Goal: Information Seeking & Learning: Check status

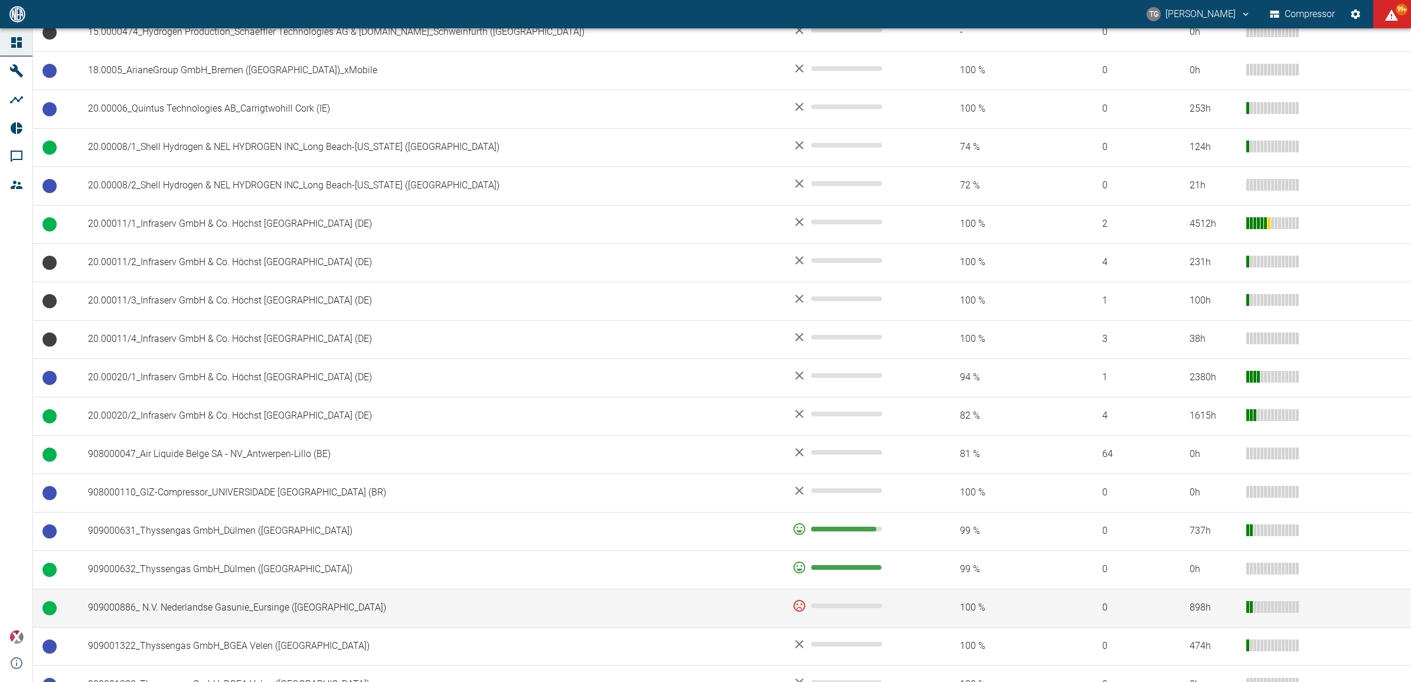
scroll to position [517, 0]
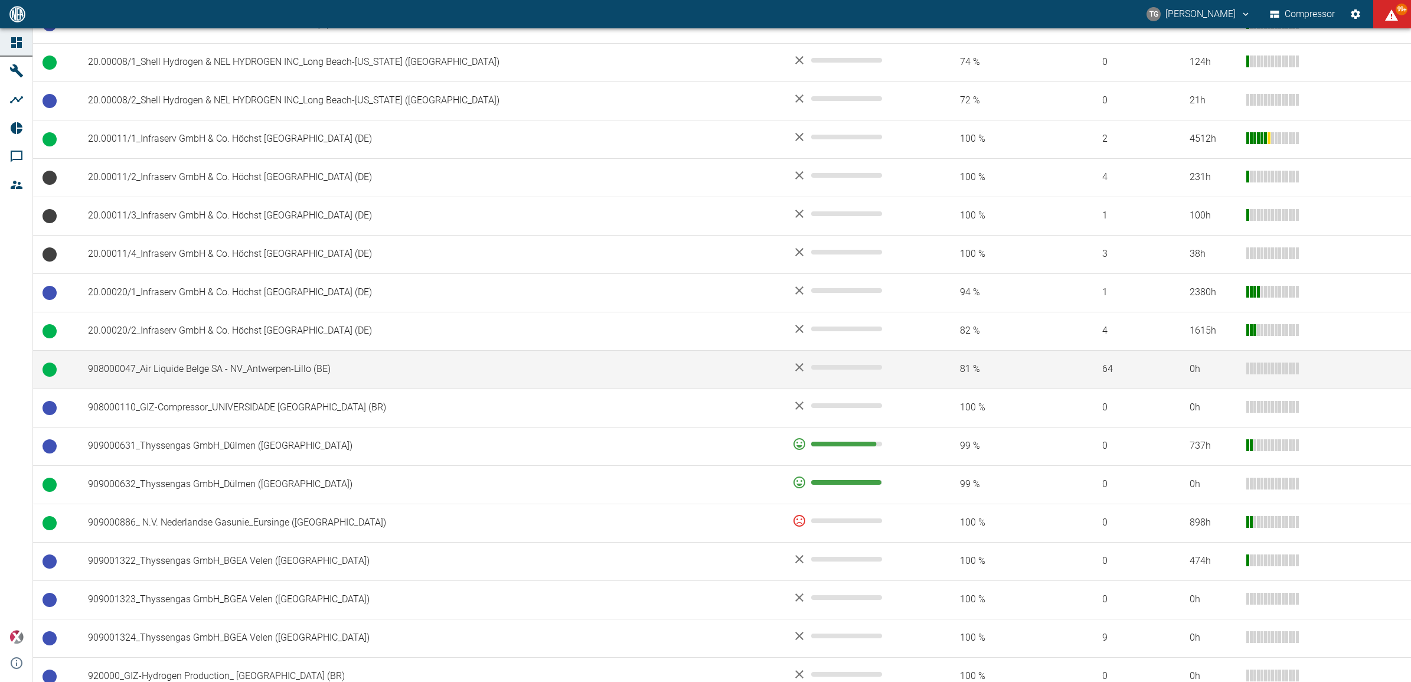
click at [149, 376] on td "908000047_Air Liquide Belge SA - NV_Antwerpen-Lillo (BE)" at bounding box center [431, 369] width 704 height 38
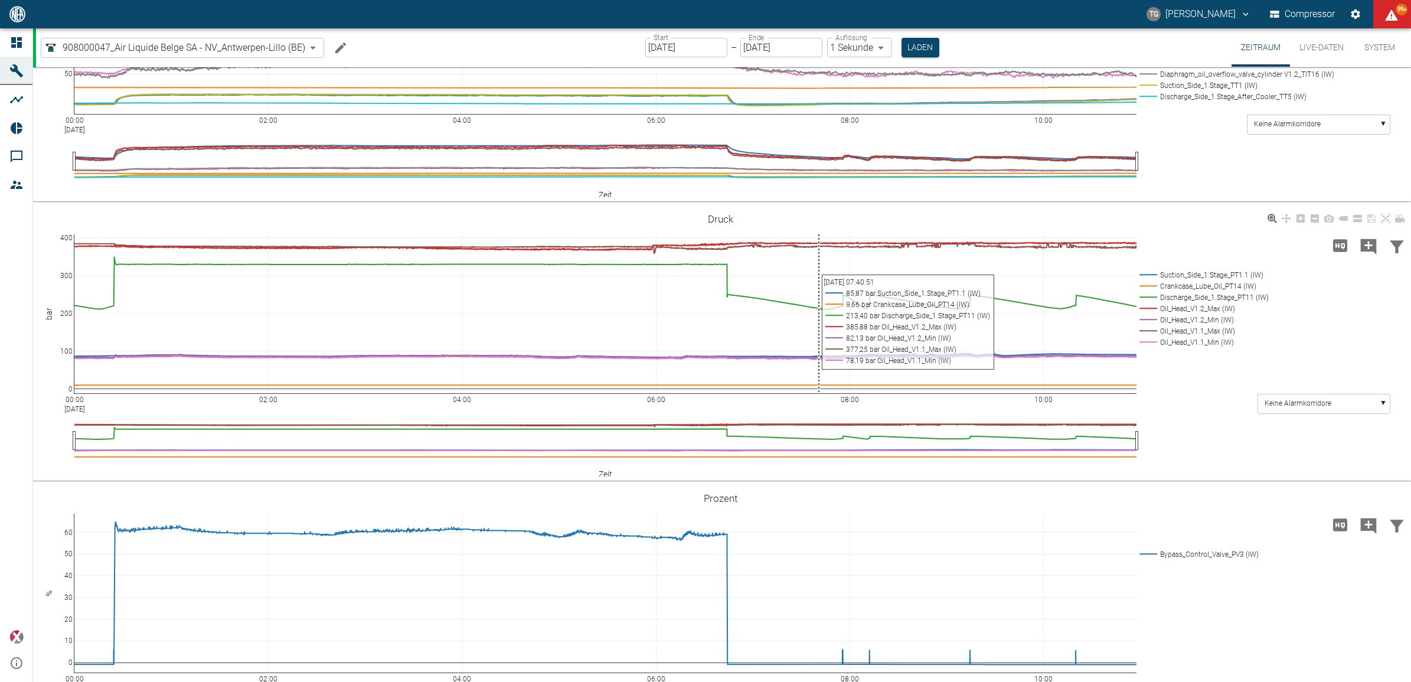
scroll to position [591, 0]
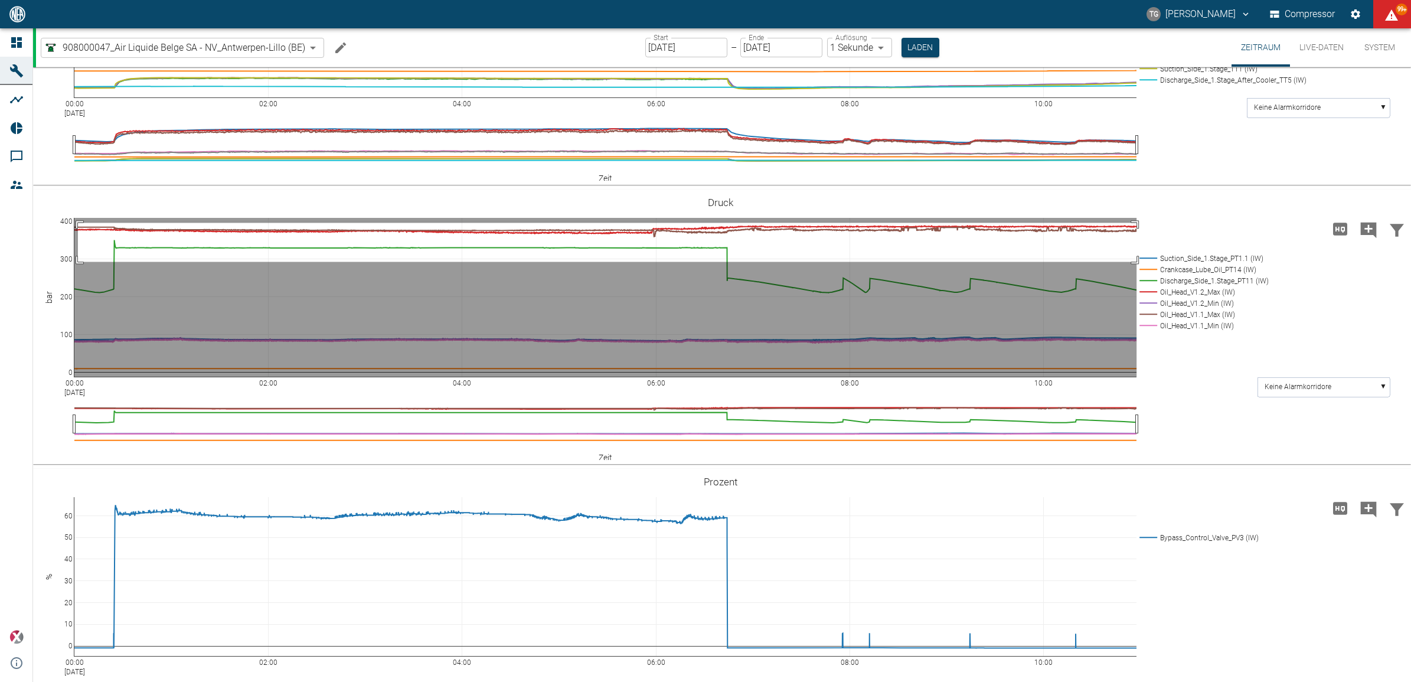
drag, startPoint x: 78, startPoint y: 348, endPoint x: 1143, endPoint y: 387, distance: 1066.0
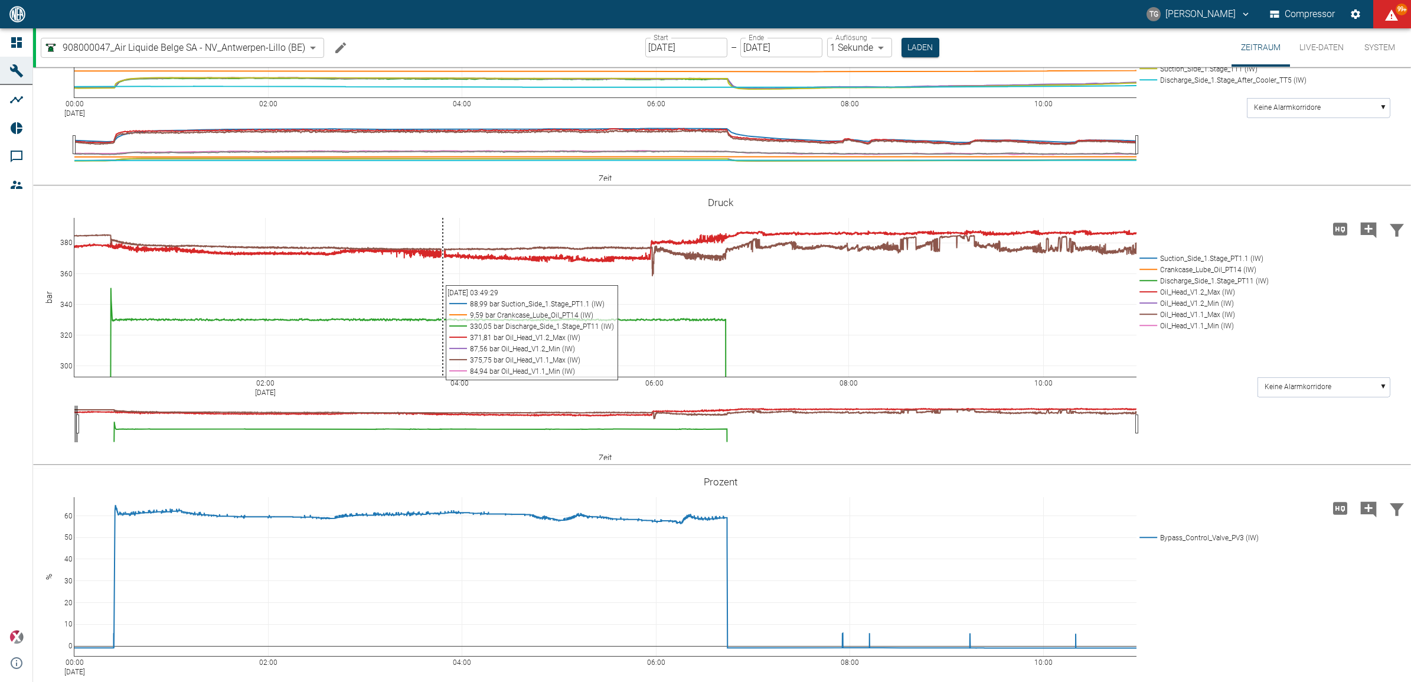
click at [19, 45] on icon at bounding box center [16, 42] width 11 height 11
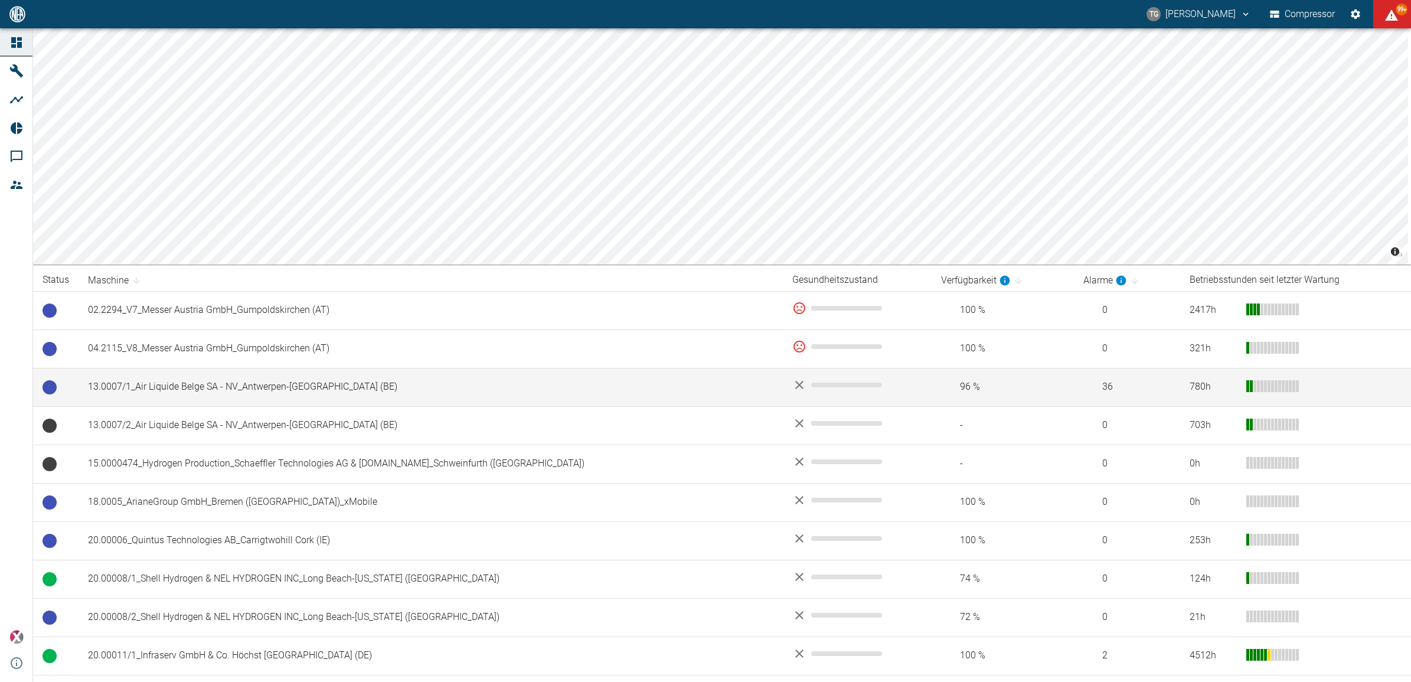
click at [155, 384] on td "13.0007/1_Air Liquide Belge SA - NV_Antwerpen-[GEOGRAPHIC_DATA] (BE)" at bounding box center [431, 387] width 704 height 38
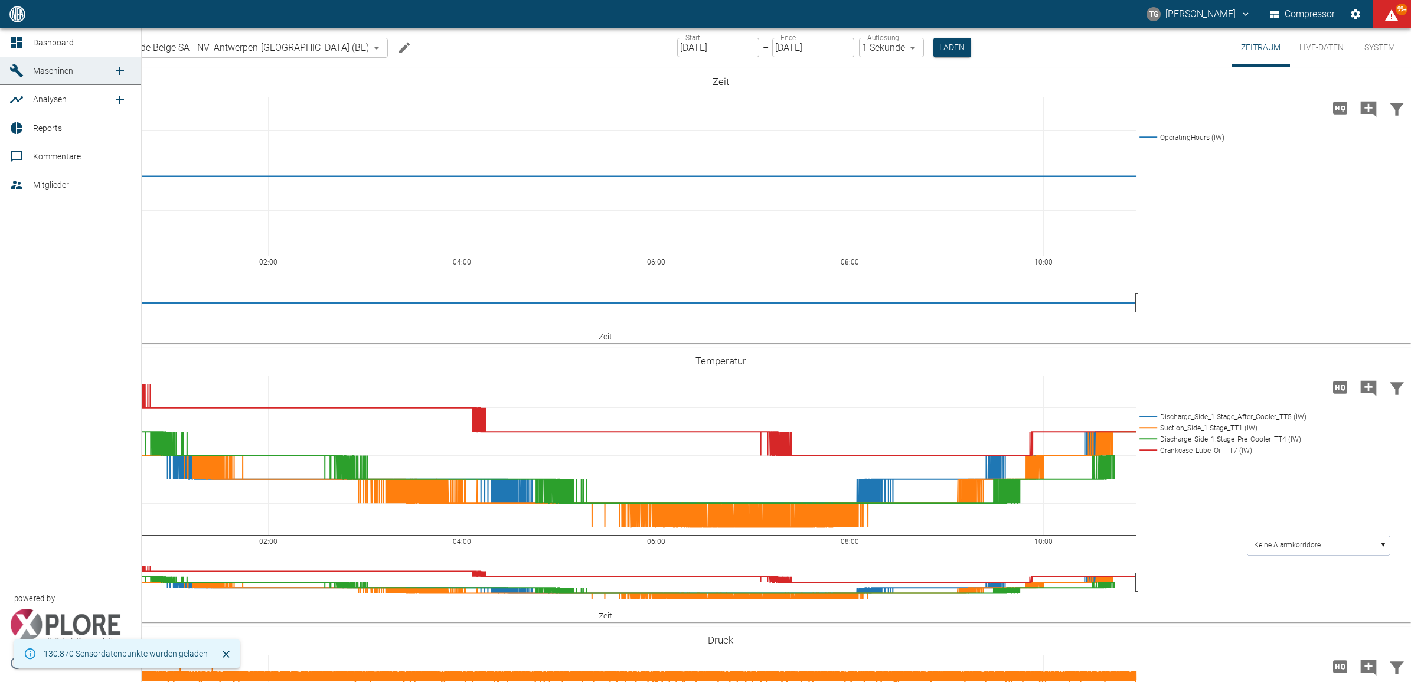
click at [16, 40] on icon at bounding box center [16, 42] width 14 height 14
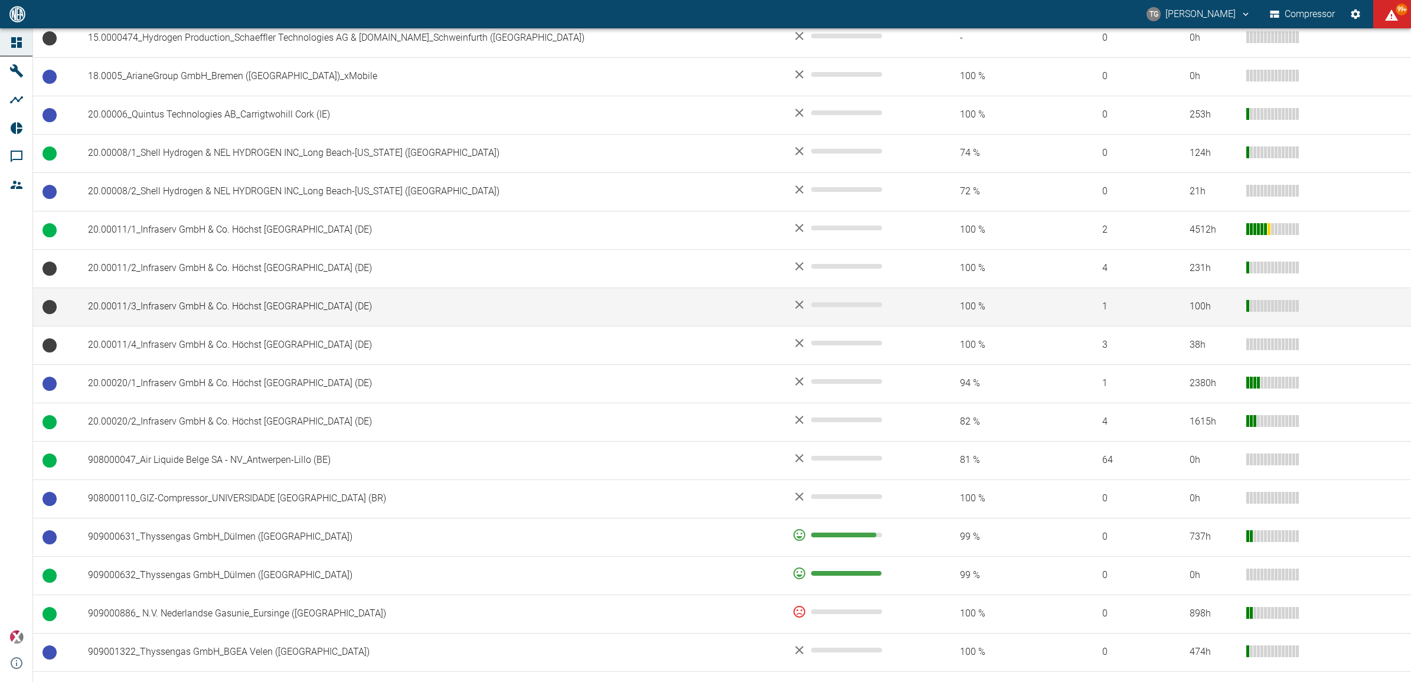
scroll to position [443, 0]
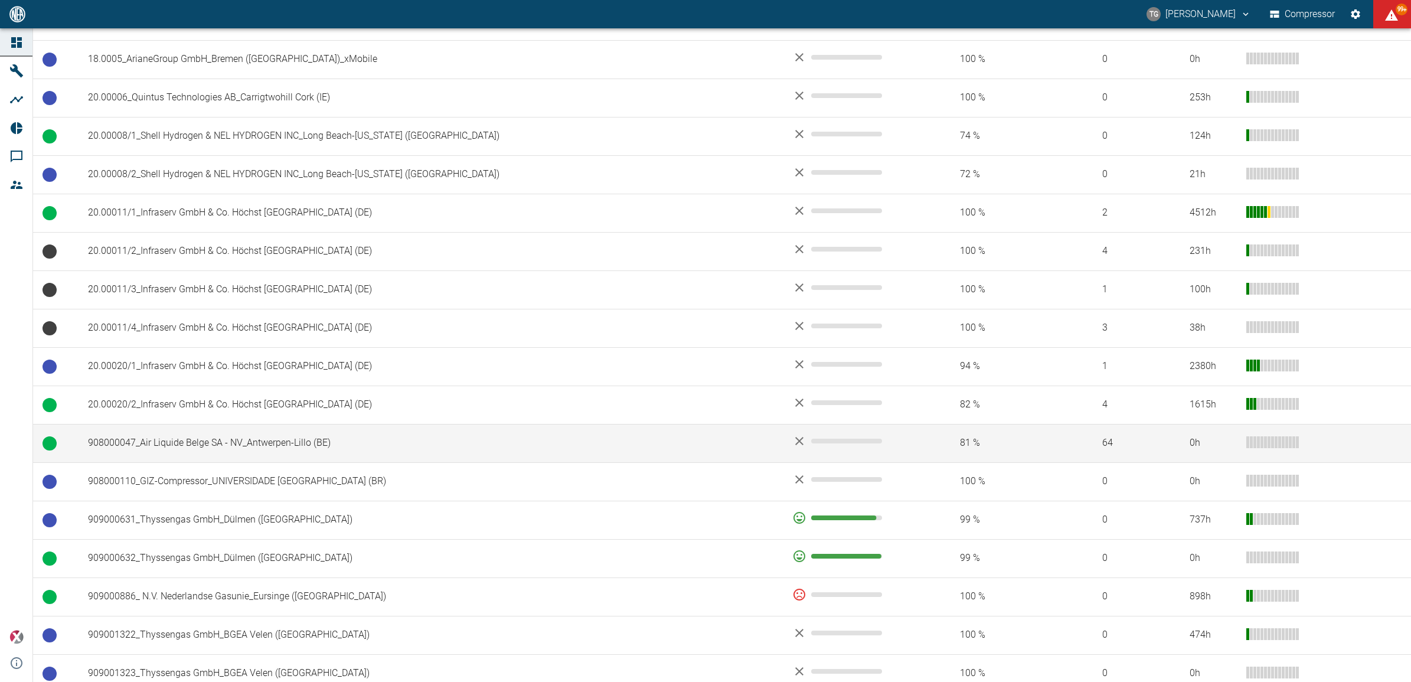
click at [190, 446] on td "908000047_Air Liquide Belge SA - NV_Antwerpen-Lillo (BE)" at bounding box center [431, 443] width 704 height 38
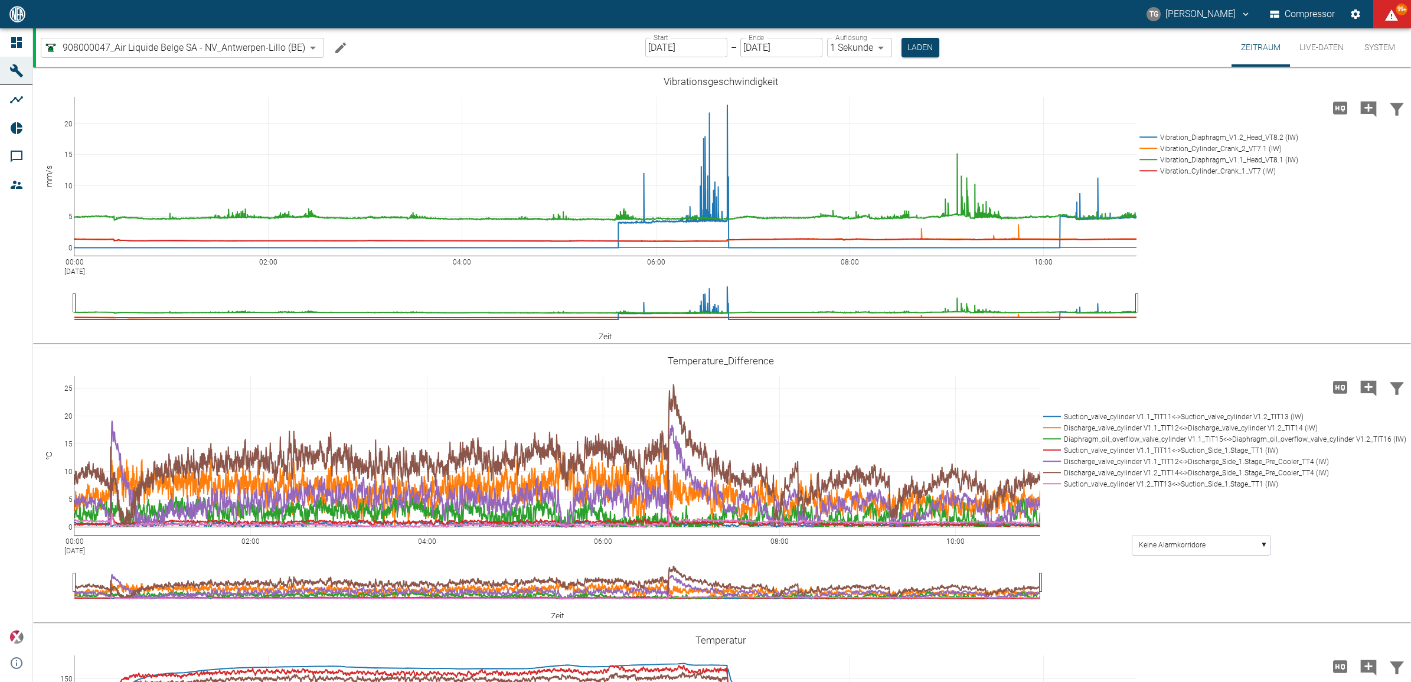
click at [687, 35] on div "Start 25.08.2025 Start – Ende 25.08.2025 Ende Auflösung 1 Sekunde 1sec Auflösun…" at bounding box center [792, 47] width 294 height 38
click at [647, 52] on input "[DATE]" at bounding box center [686, 47] width 82 height 19
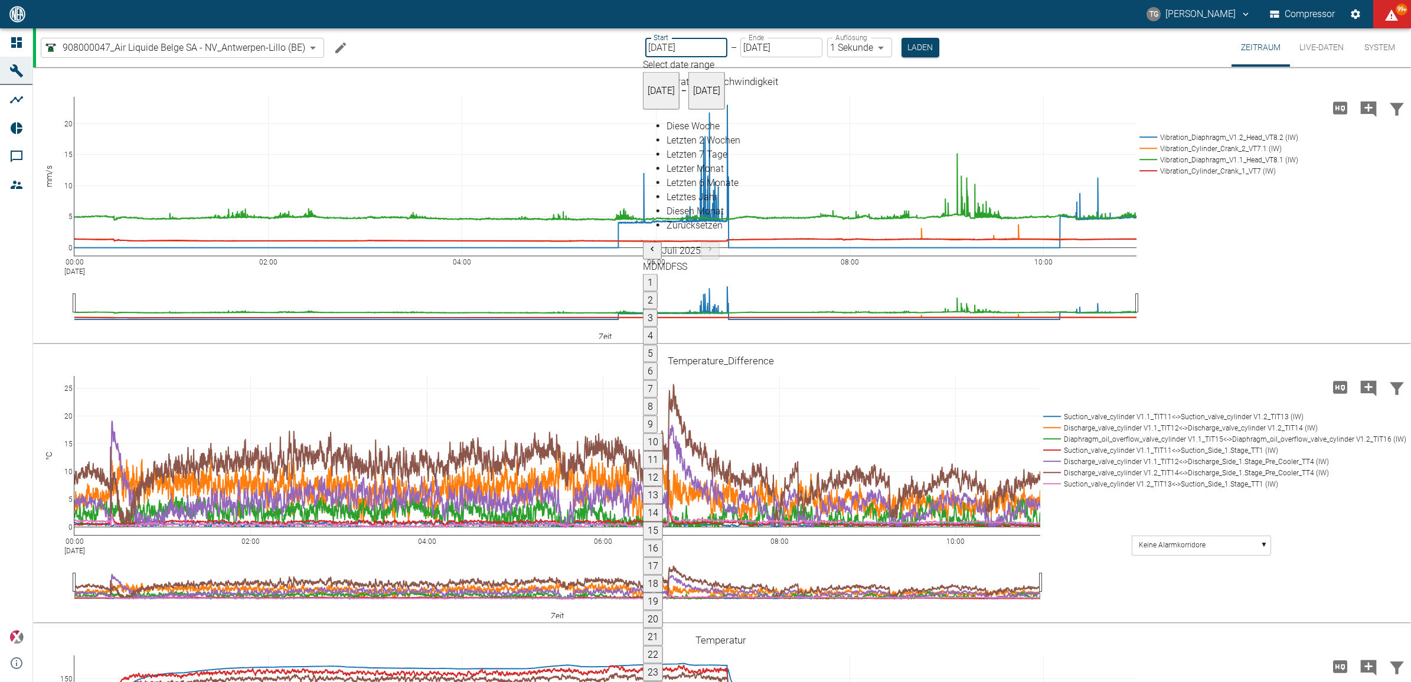
type input "22.08.2025"
type input "2min"
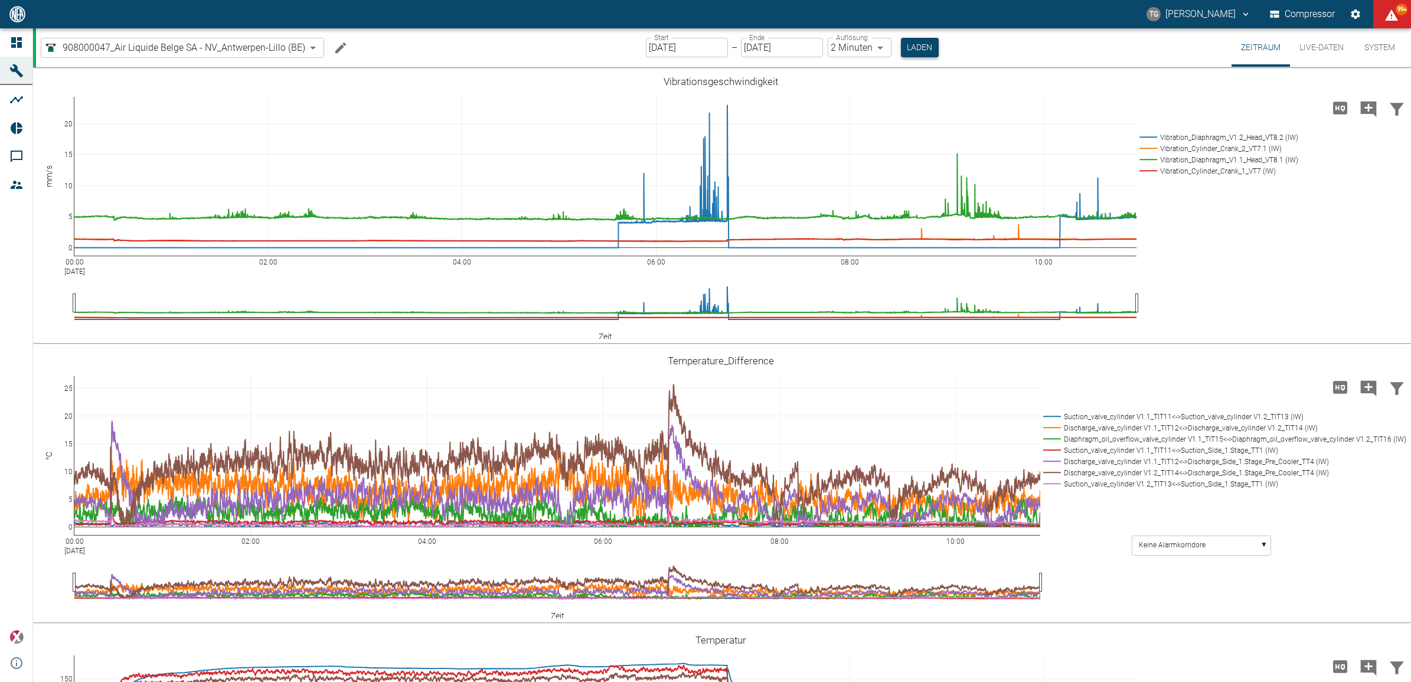
click at [914, 45] on button "Laden" at bounding box center [920, 47] width 38 height 19
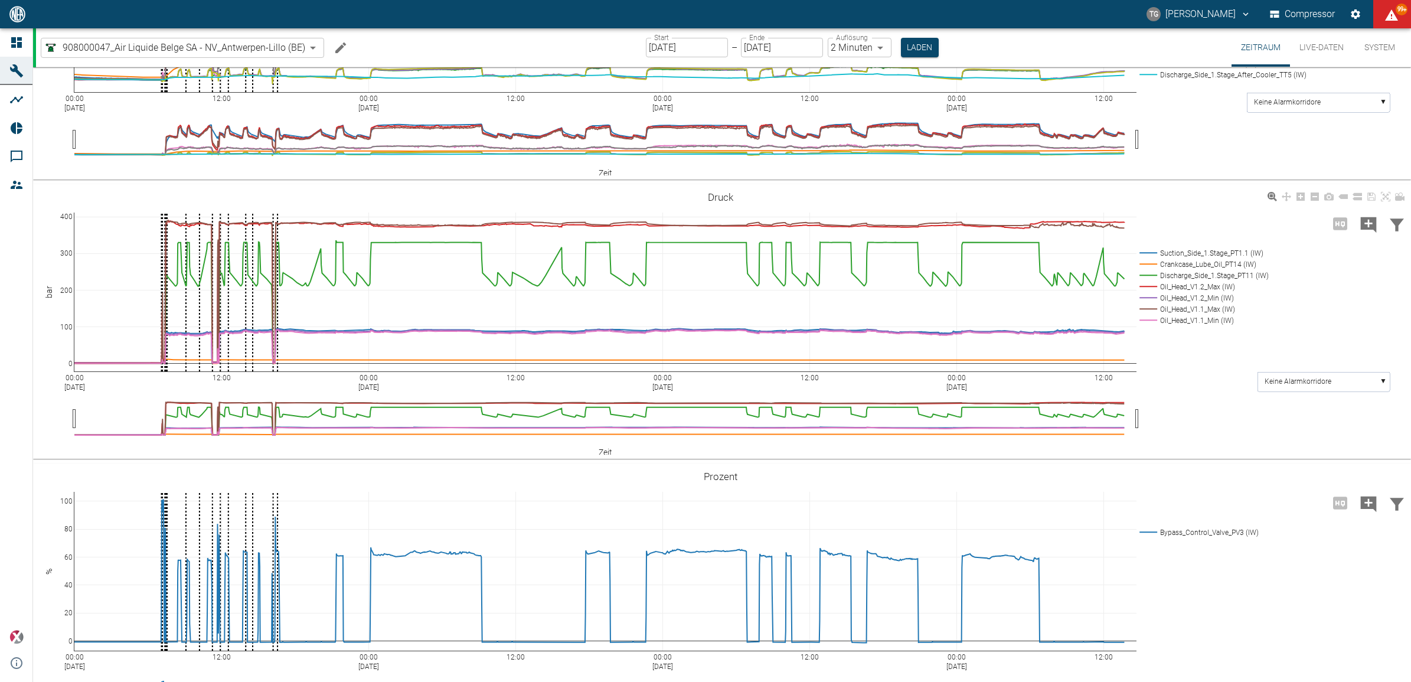
scroll to position [886, 0]
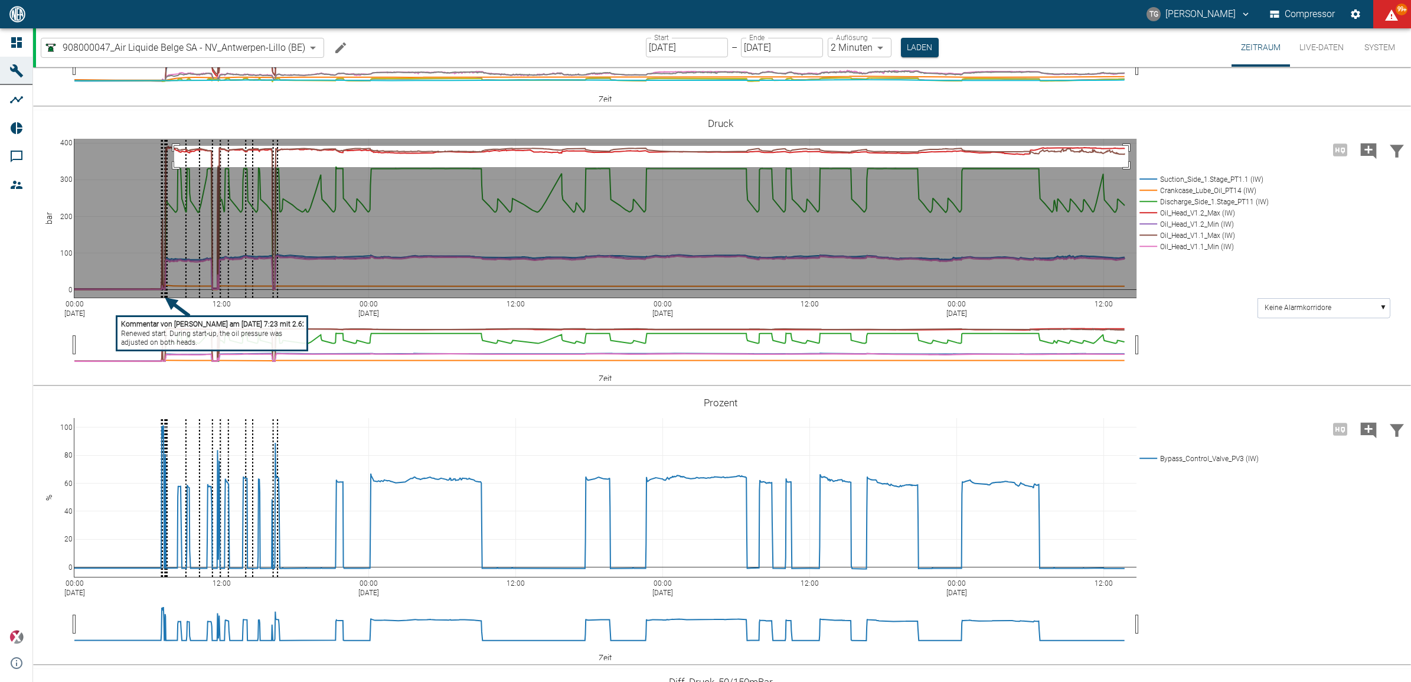
drag, startPoint x: 174, startPoint y: 334, endPoint x: 1128, endPoint y: 355, distance: 954.5
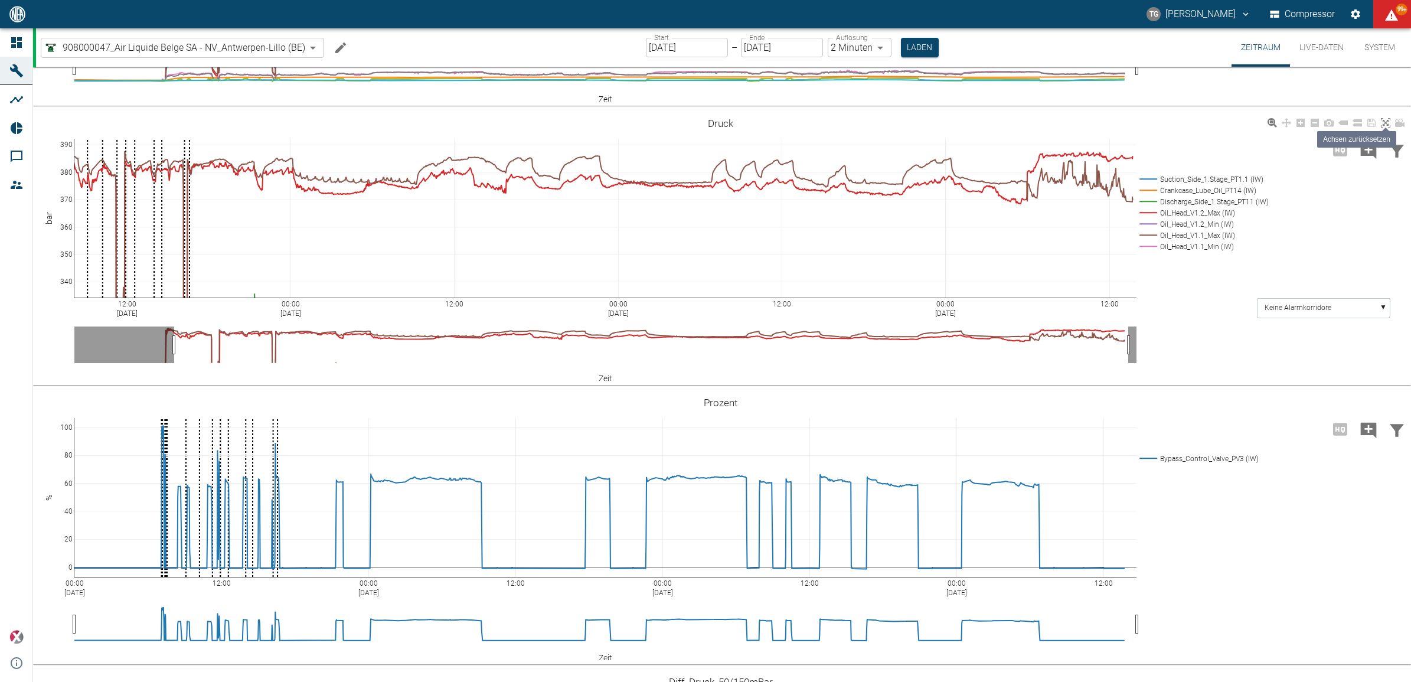
click at [1384, 128] on icon at bounding box center [1385, 122] width 9 height 9
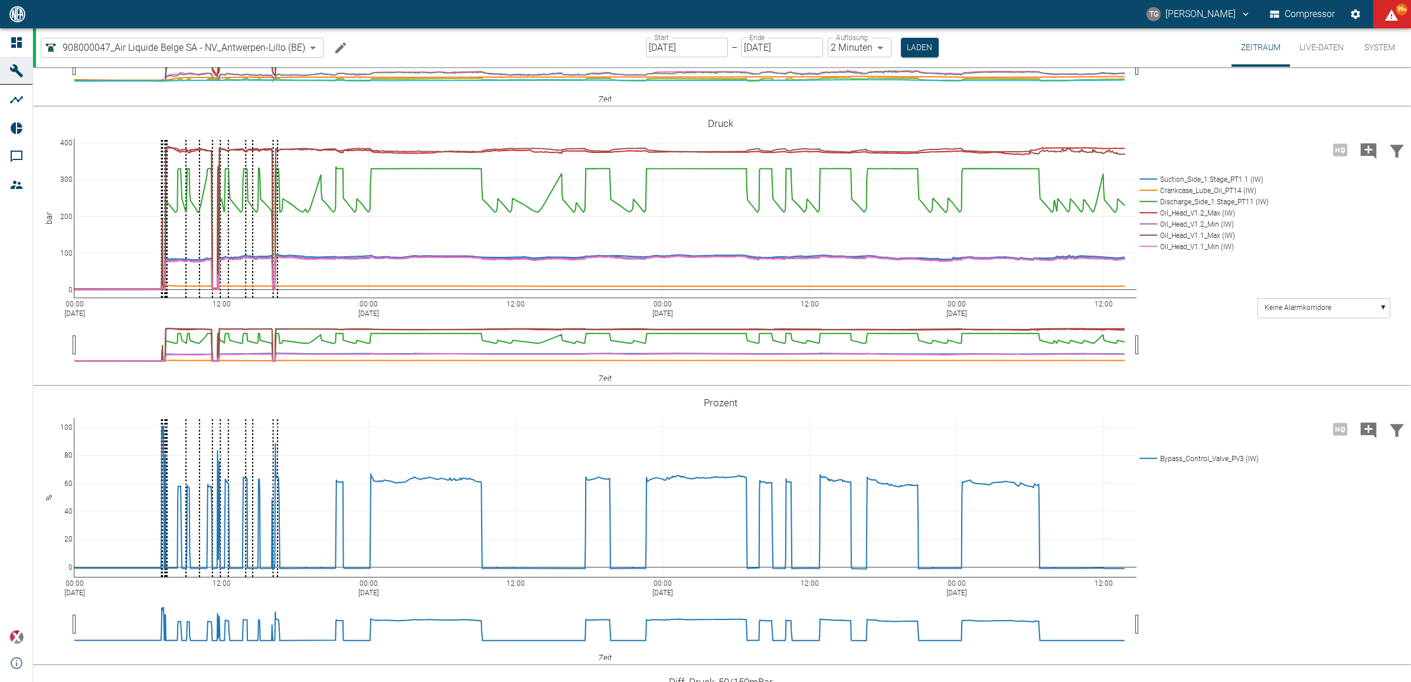
click at [675, 46] on input "22.08.2025" at bounding box center [687, 47] width 82 height 19
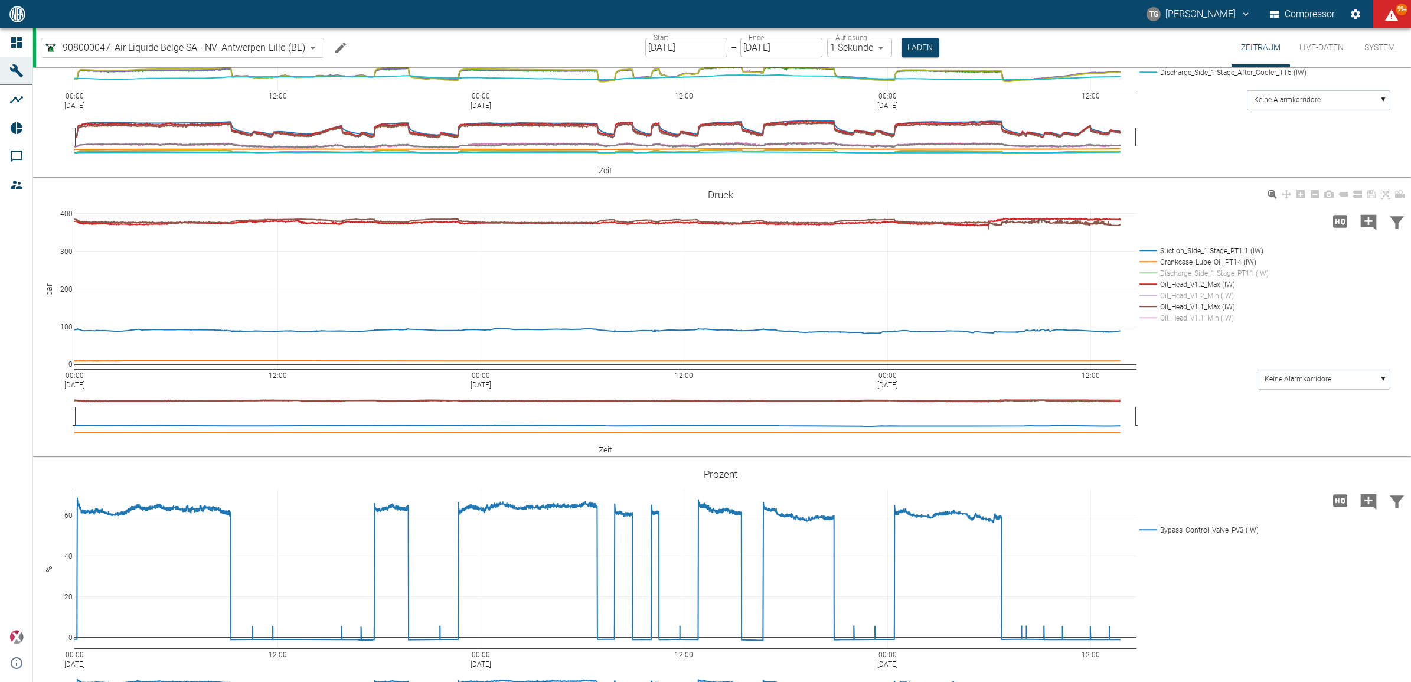
scroll to position [749, 0]
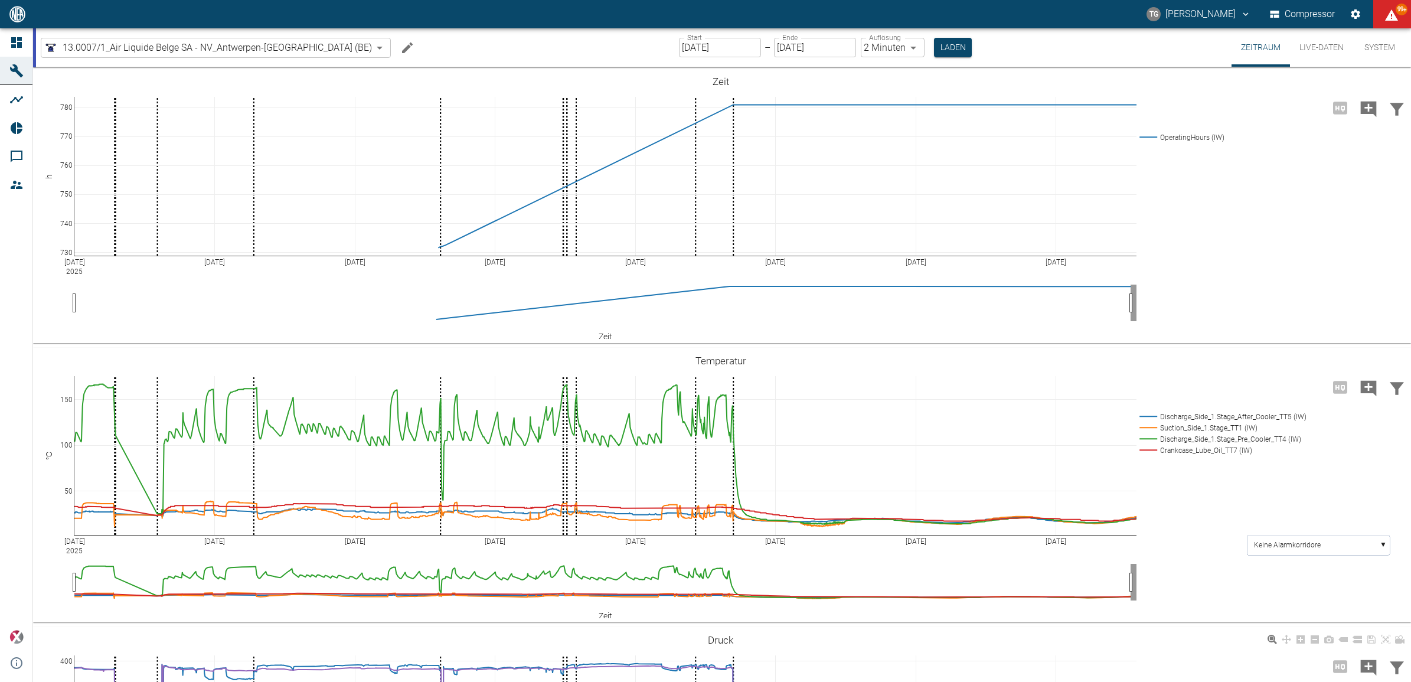
scroll to position [295, 0]
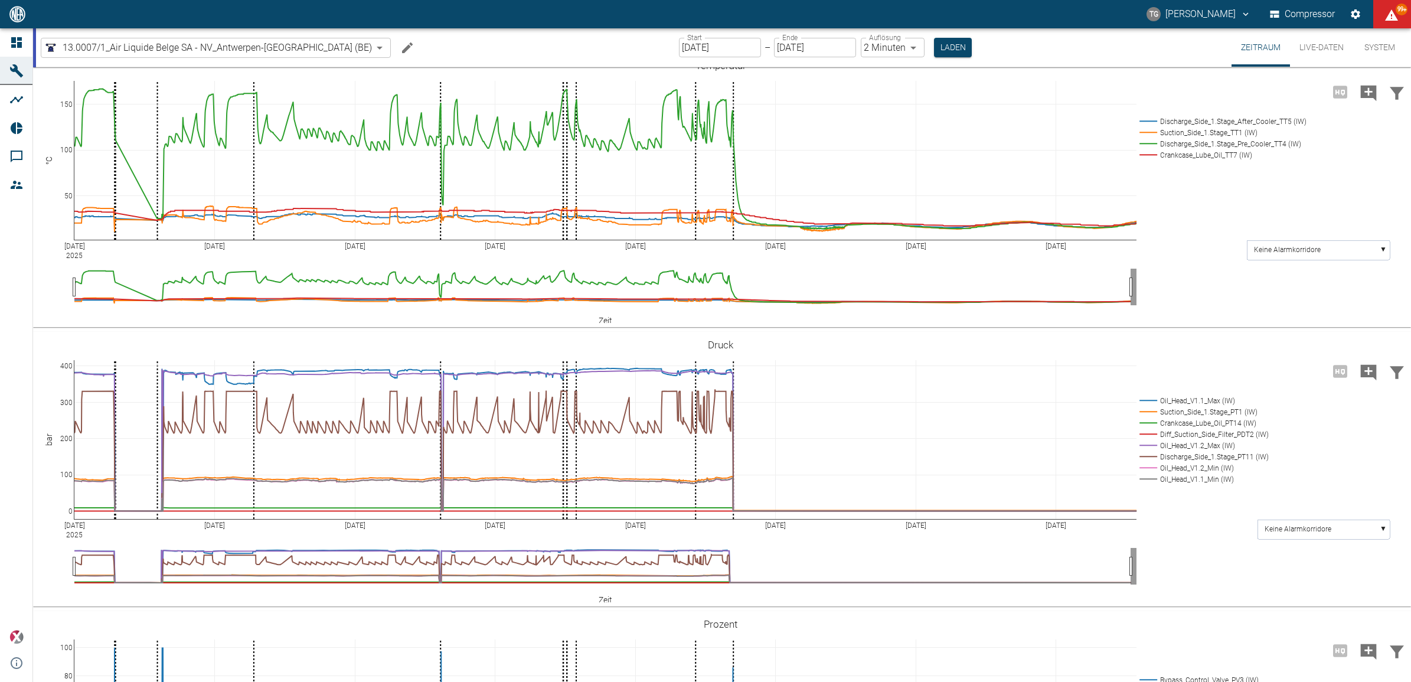
click at [689, 51] on input "18.08.2025" at bounding box center [720, 47] width 82 height 19
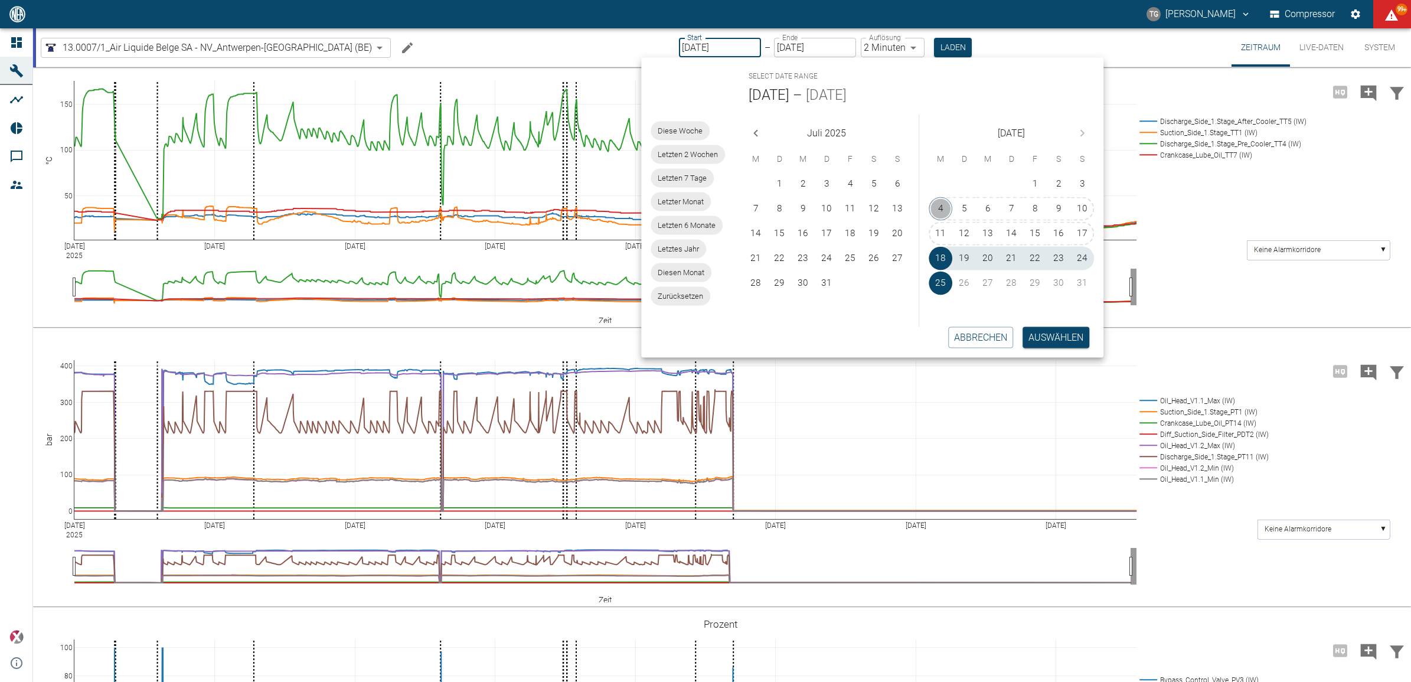
click at [944, 208] on button "4" at bounding box center [941, 209] width 24 height 24
type input "[DATE]"
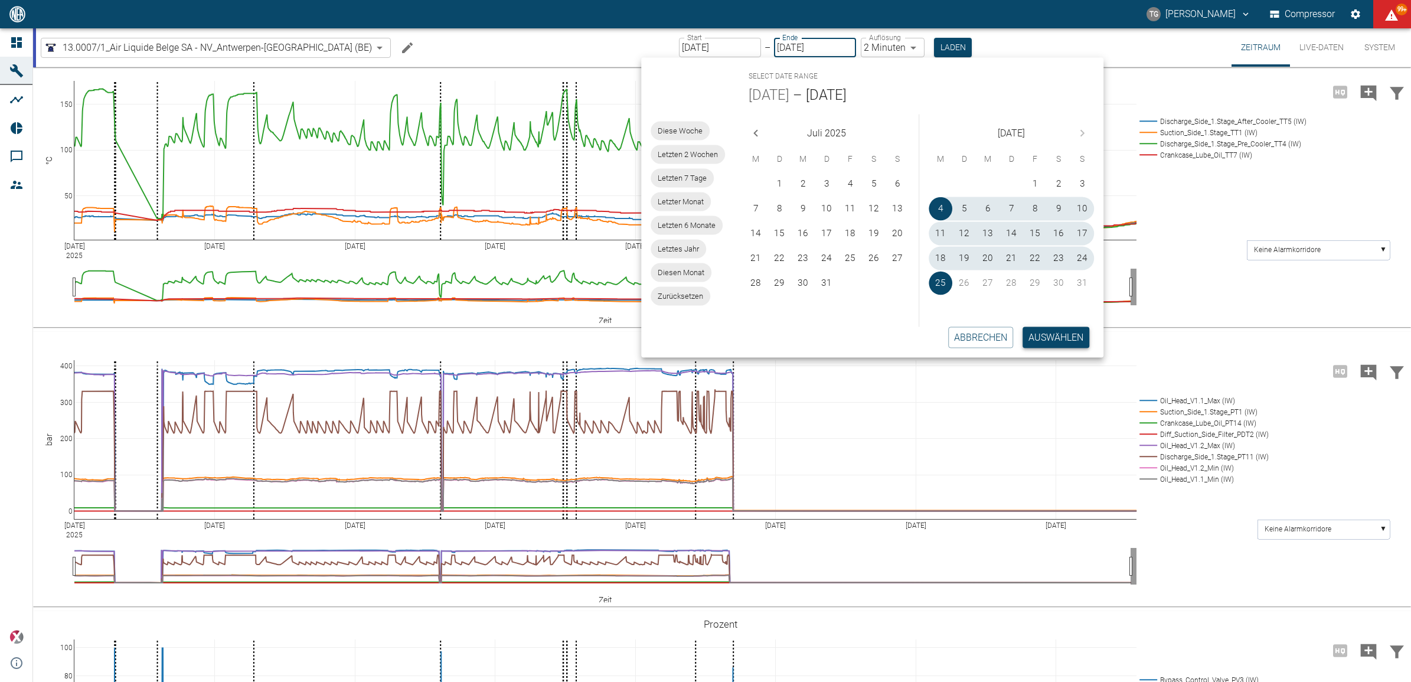
click at [1049, 337] on button "Auswählen" at bounding box center [1056, 337] width 67 height 21
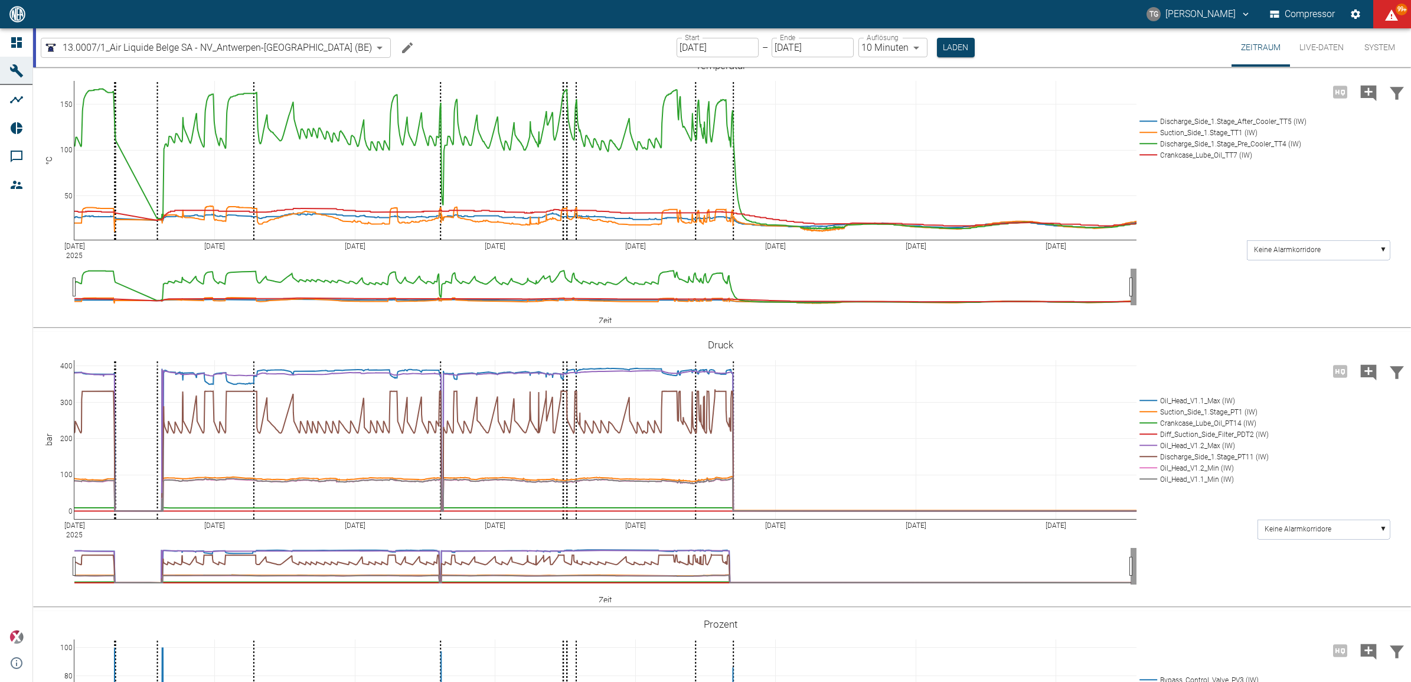
click at [846, 45] on body "TG Thomas Gregoir Compressor 99+ Dashboard Maschinen Analysen Reports Kommentar…" at bounding box center [705, 341] width 1411 height 682
click at [849, 100] on li "2 Minuten" at bounding box center [855, 93] width 69 height 21
type input "2min"
click at [934, 51] on button "Laden" at bounding box center [953, 47] width 38 height 19
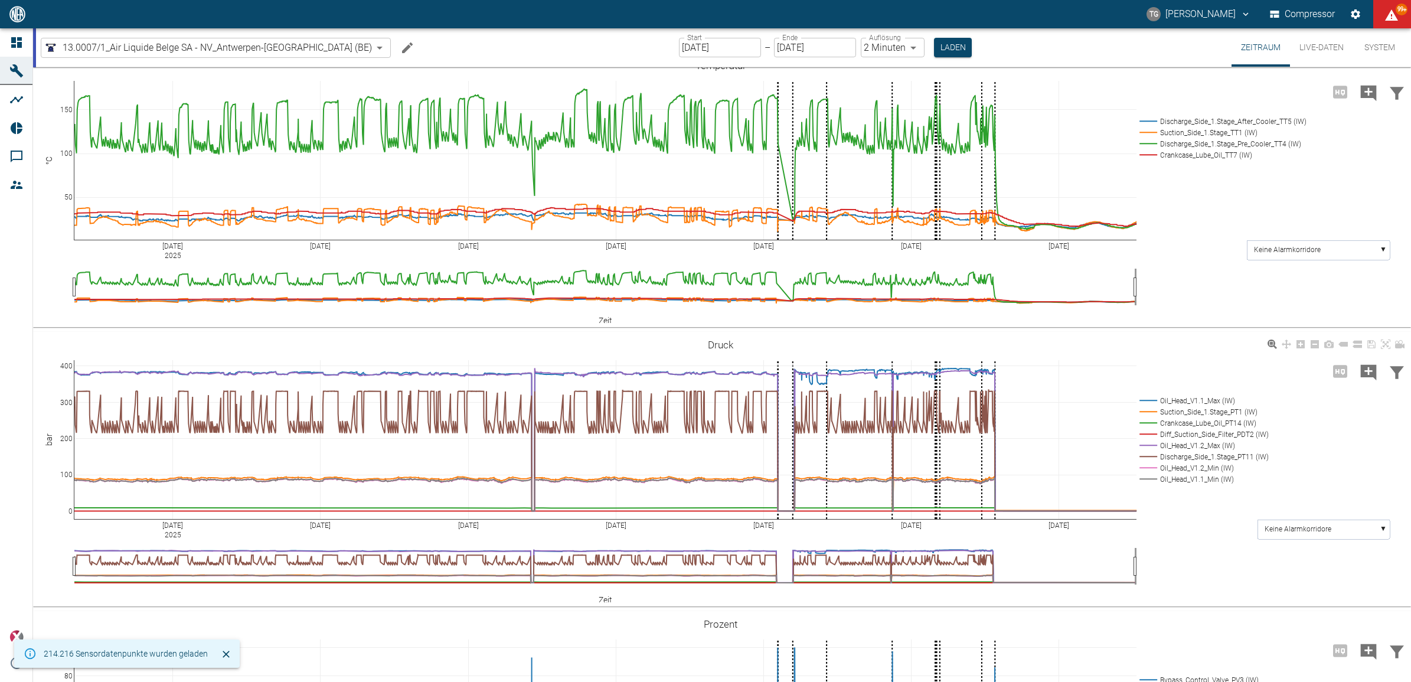
scroll to position [369, 0]
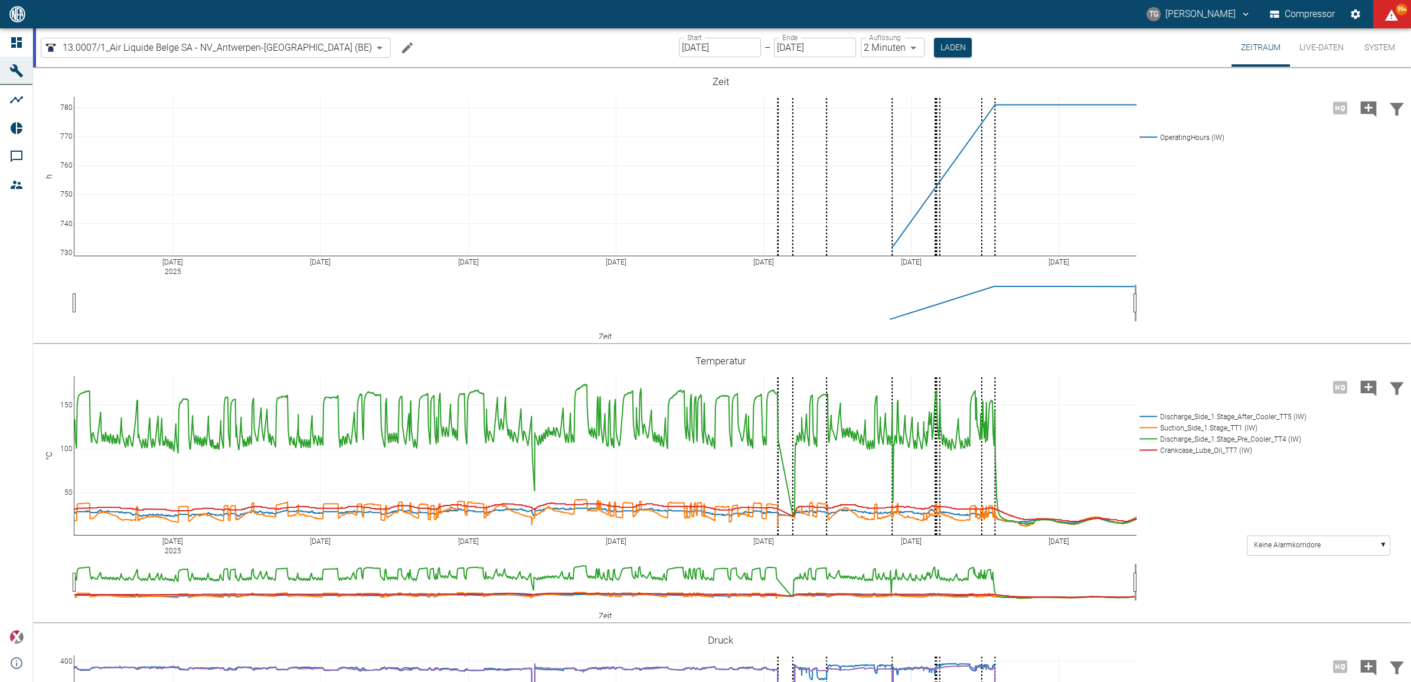
scroll to position [369, 0]
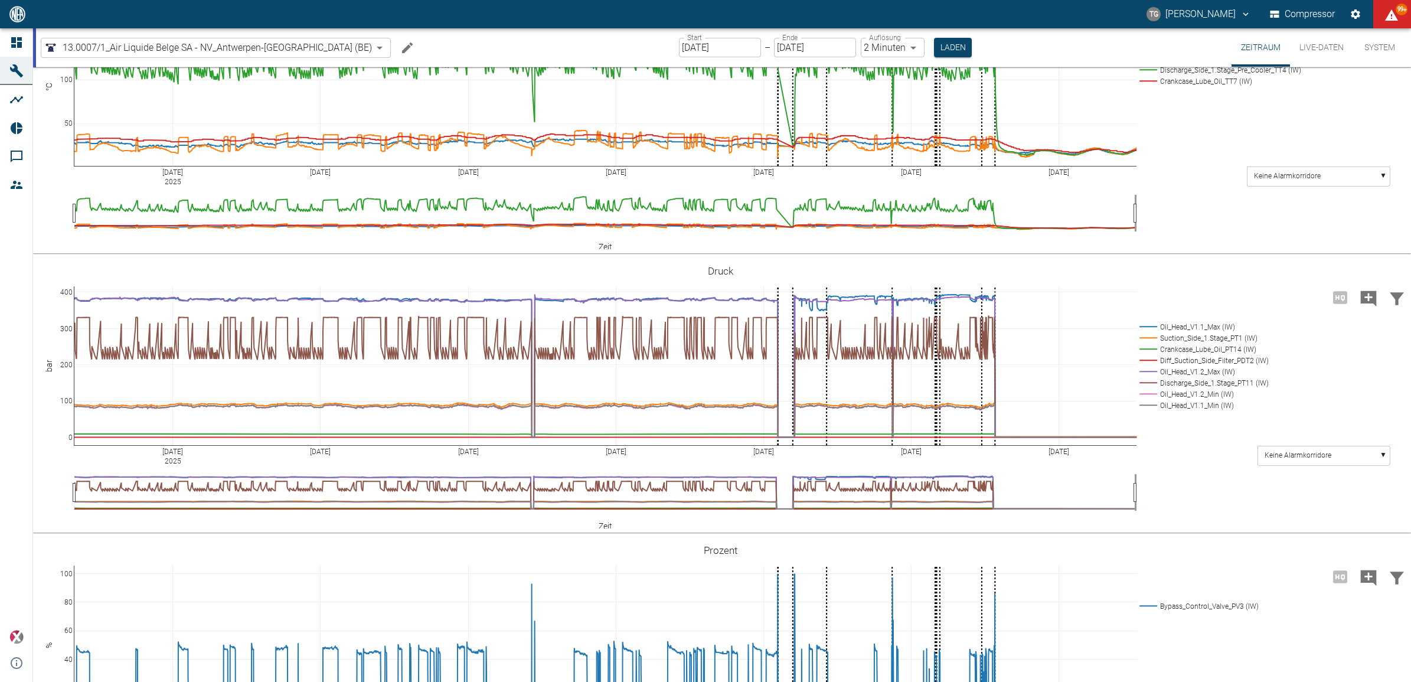
click at [1236, 231] on div "Aug 6 2025 Aug 9 Aug 12 Aug 15 Aug 18 Aug 21 Aug 24 50 100 150 Discharge_Side_1…" at bounding box center [720, 116] width 1375 height 266
click at [1192, 183] on div "Aug 6 2025 Aug 9 Aug 12 Aug 15 Aug 18 Aug 21 Aug 24 50 100 150 Discharge_Side_1…" at bounding box center [720, 116] width 1375 height 266
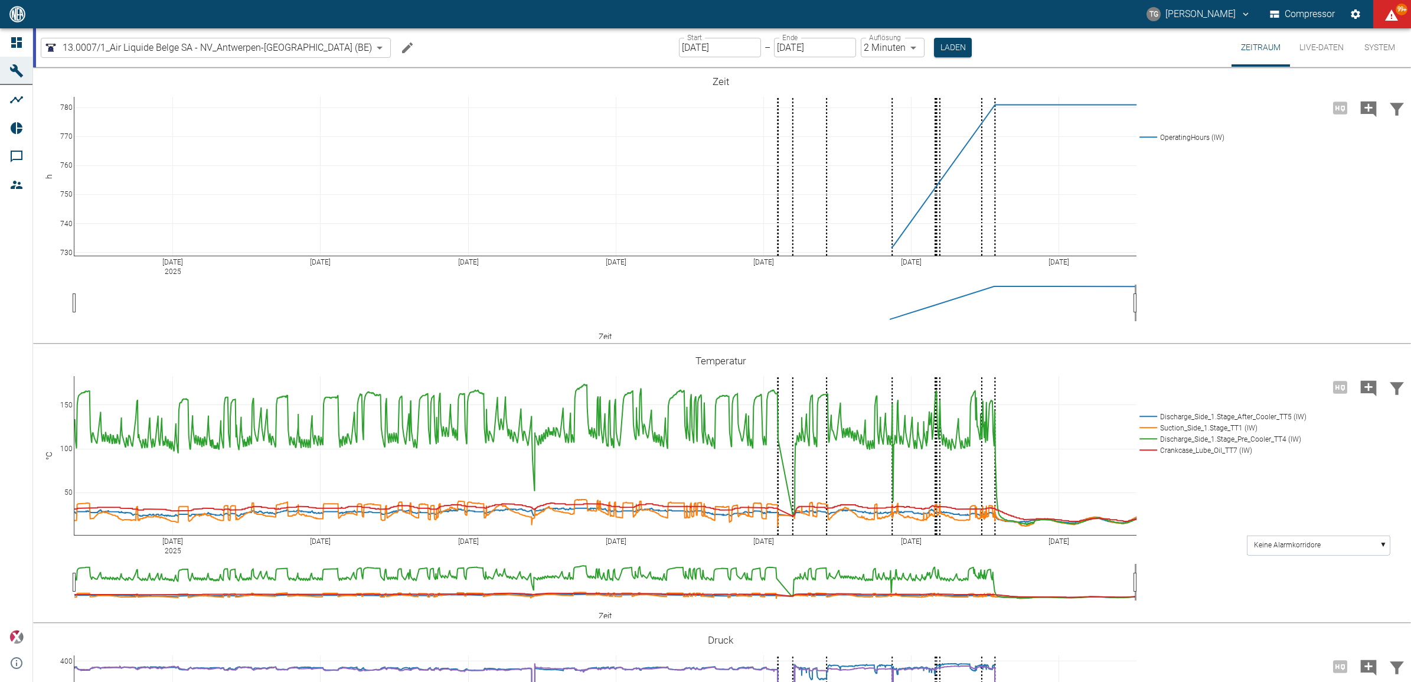
scroll to position [369, 0]
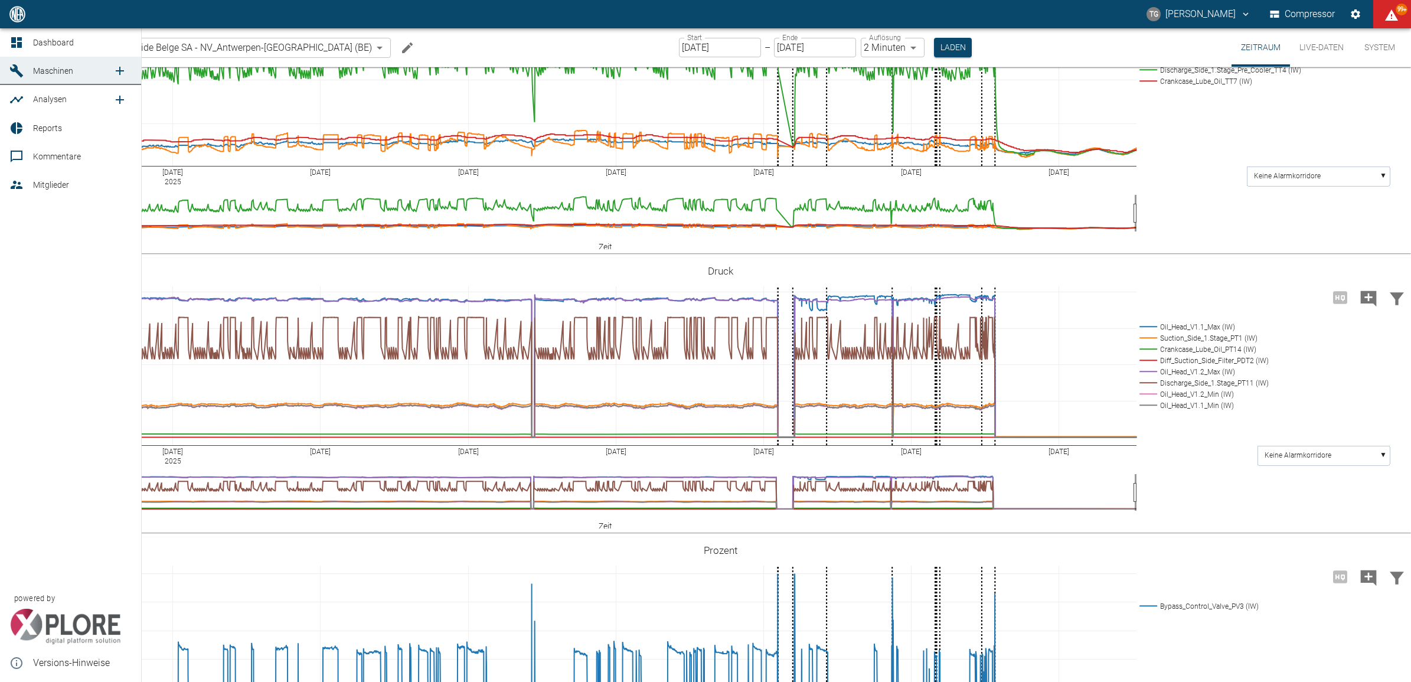
click at [57, 124] on span "Reports" at bounding box center [47, 127] width 29 height 9
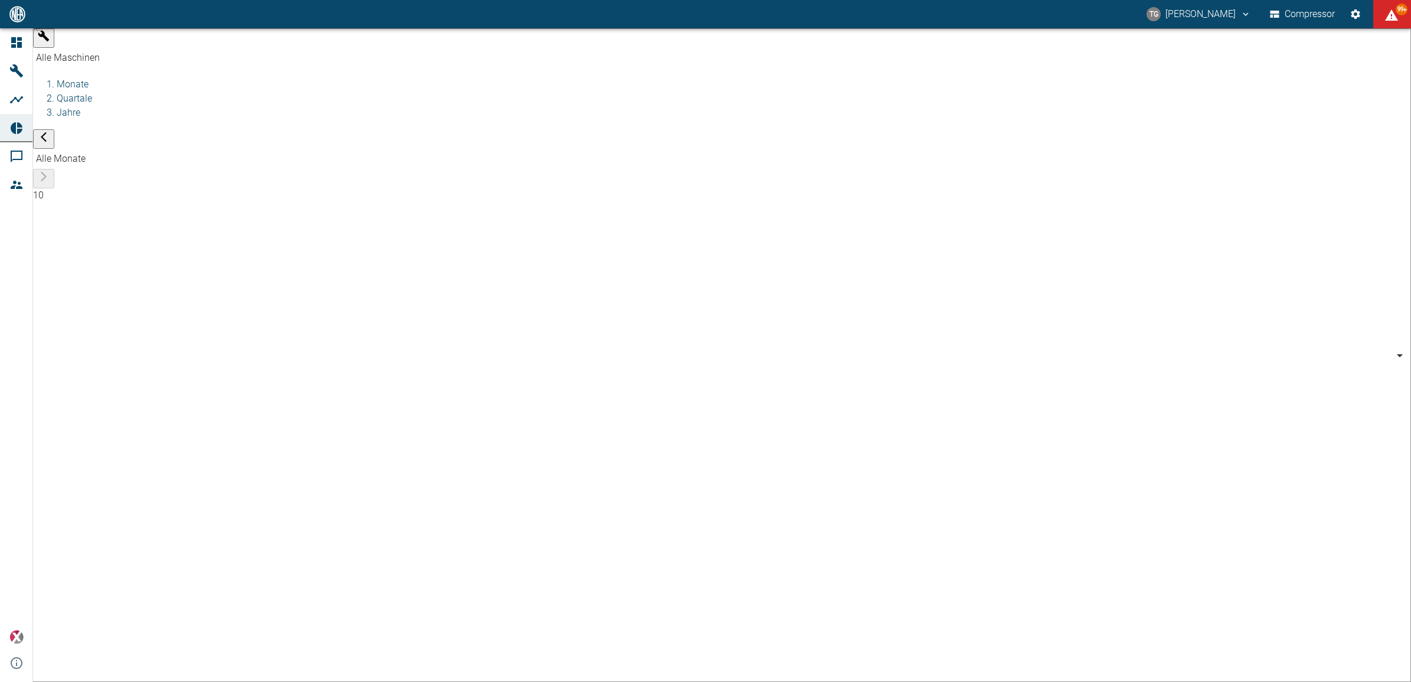
click at [111, 43] on body "TG Thomas Gregoir Compressor 99+ Dashboard Maschinen Analysen Reports Kommentar…" at bounding box center [705, 341] width 1411 height 682
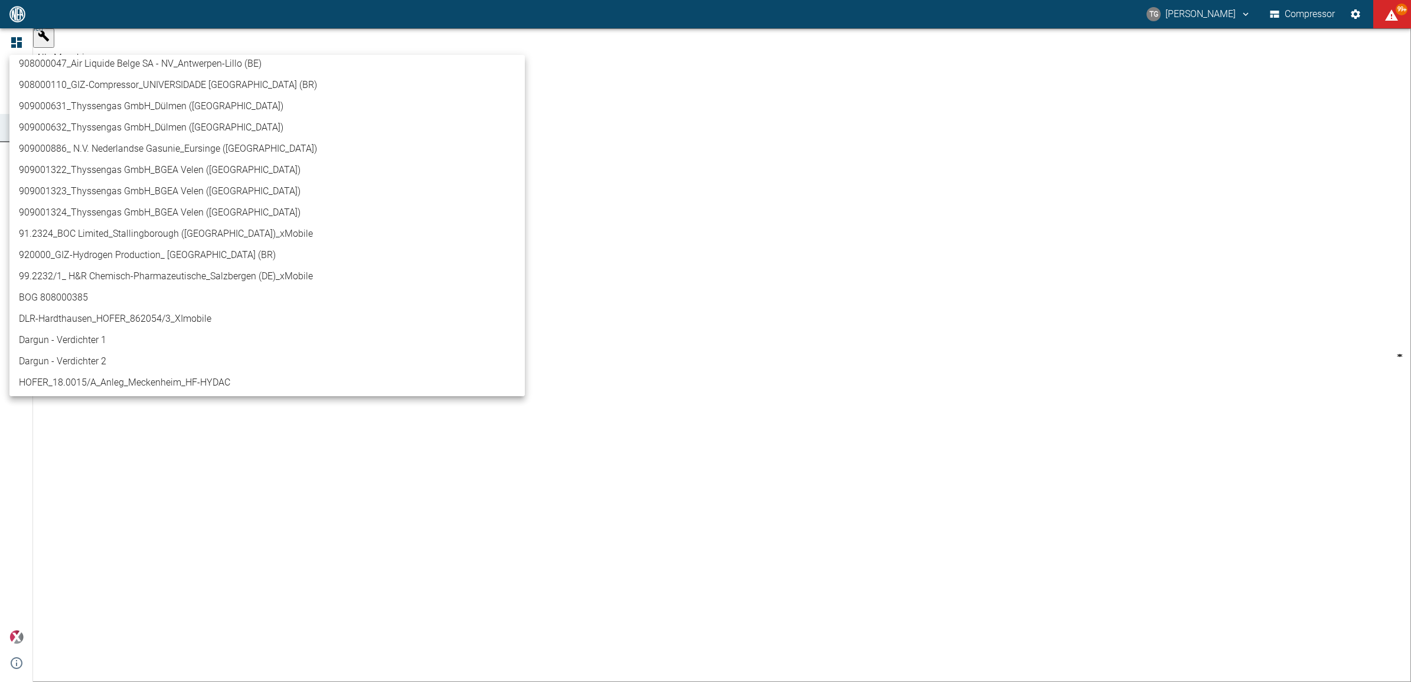
scroll to position [443, 0]
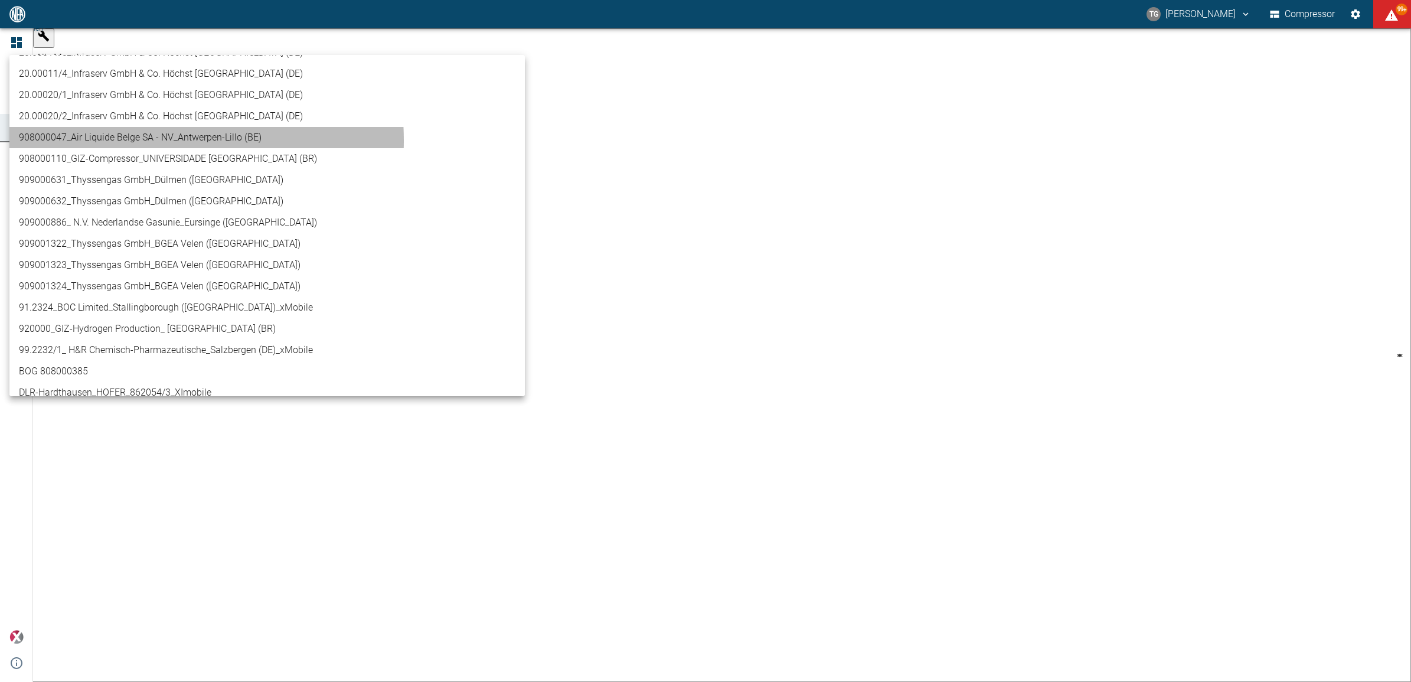
click at [122, 140] on li "908000047_Air Liquide Belge SA - NV_Antwerpen-Lillo (BE)" at bounding box center [267, 137] width 516 height 21
type input "53812aab-fb54-4a57-a574-01c3305aa274"
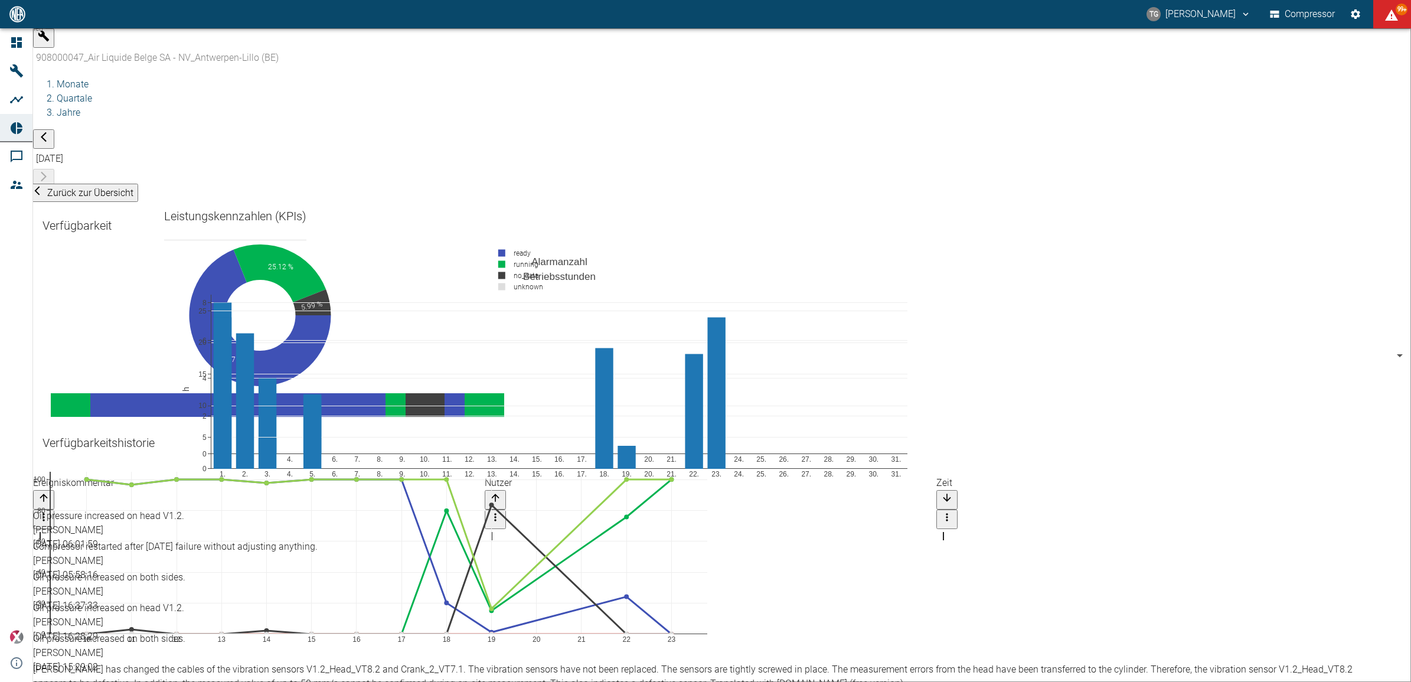
scroll to position [1725, 0]
click at [291, 106] on li "Jahre" at bounding box center [734, 113] width 1355 height 14
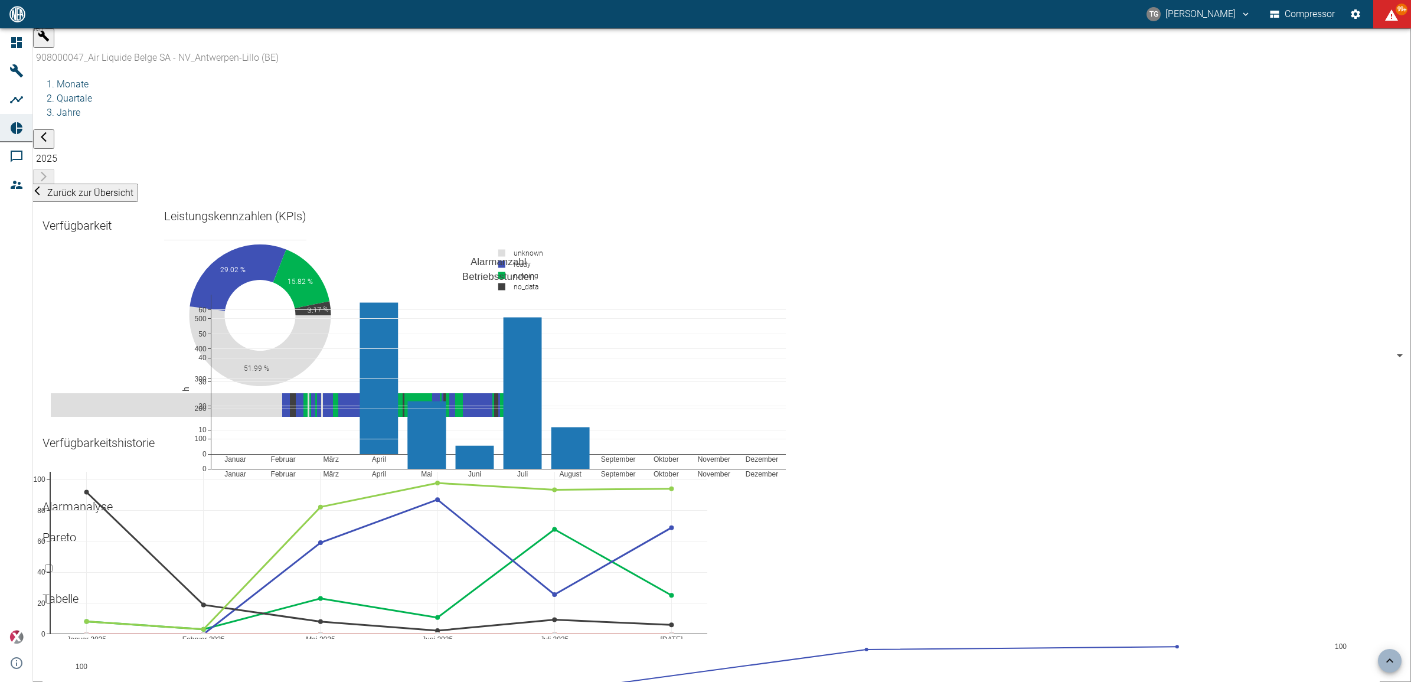
click at [247, 92] on li "Quartale" at bounding box center [734, 99] width 1355 height 14
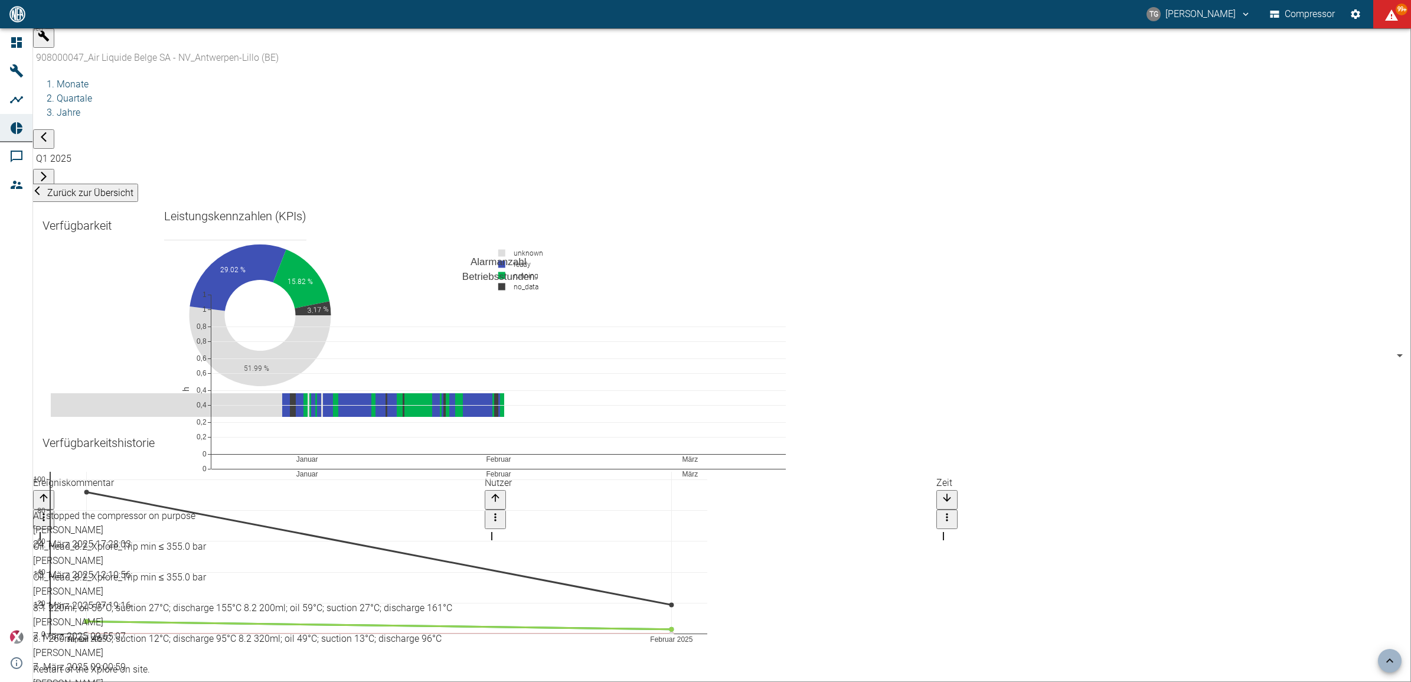
click at [205, 77] on li "Monate" at bounding box center [734, 84] width 1355 height 14
